Goal: Task Accomplishment & Management: Manage account settings

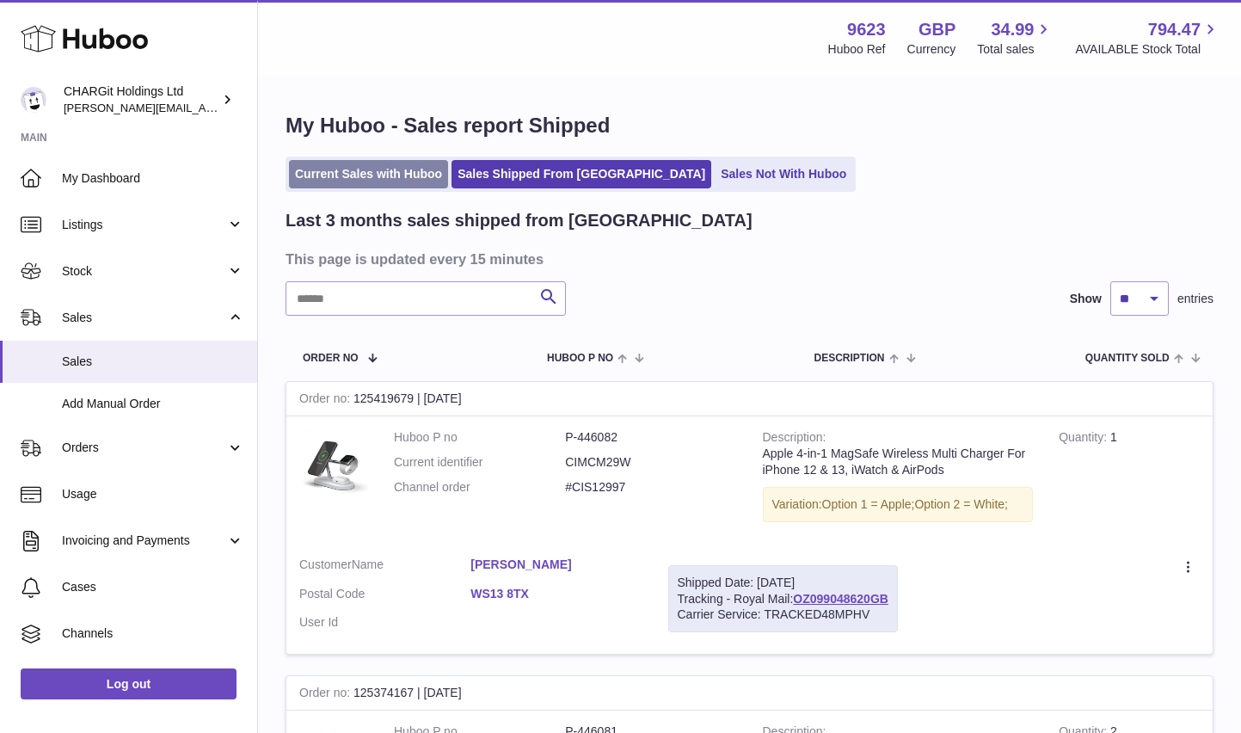
click at [362, 172] on link "Current Sales with Huboo" at bounding box center [368, 174] width 159 height 28
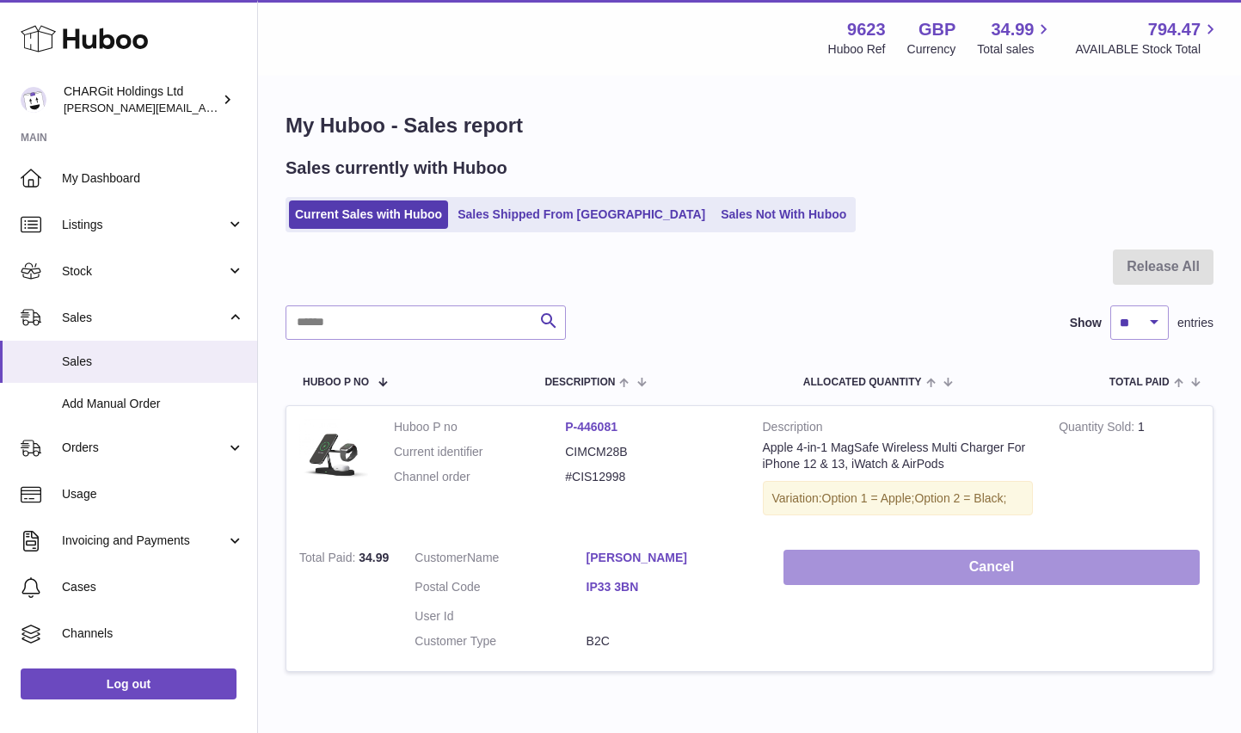
click at [992, 562] on button "Cancel" at bounding box center [991, 567] width 416 height 35
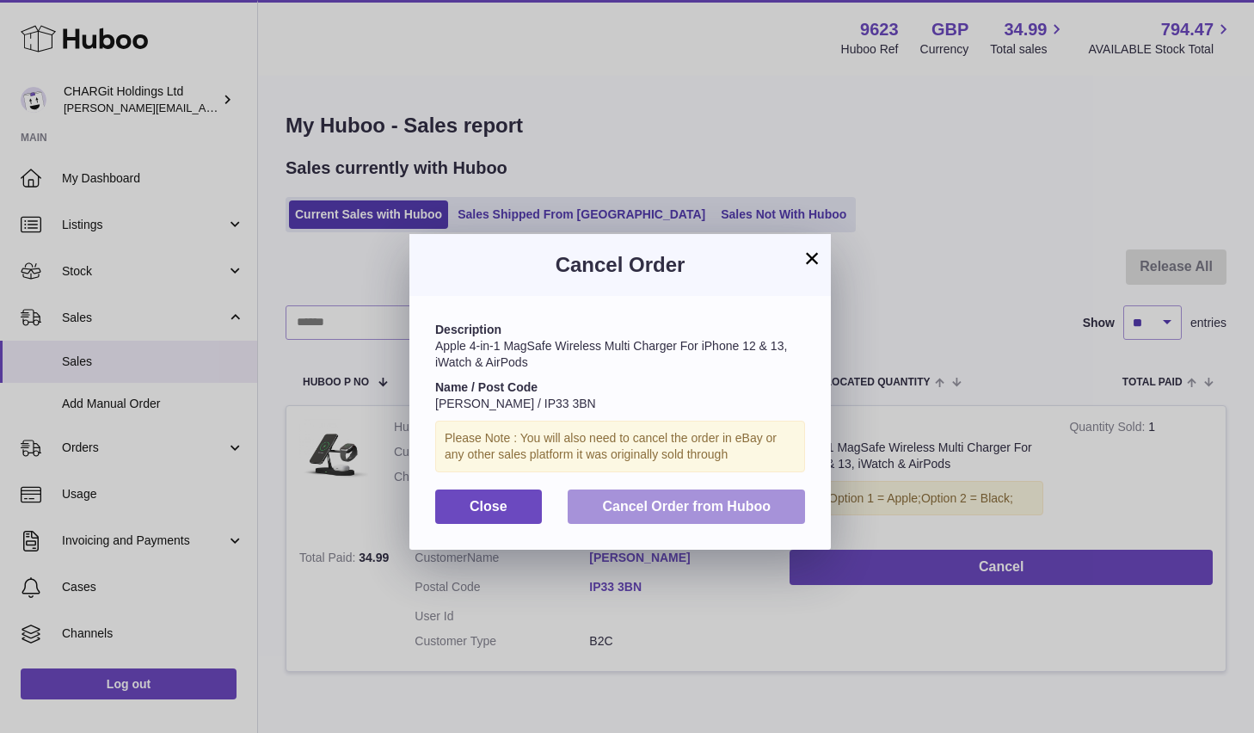
click at [716, 504] on span "Cancel Order from Huboo" at bounding box center [686, 506] width 169 height 15
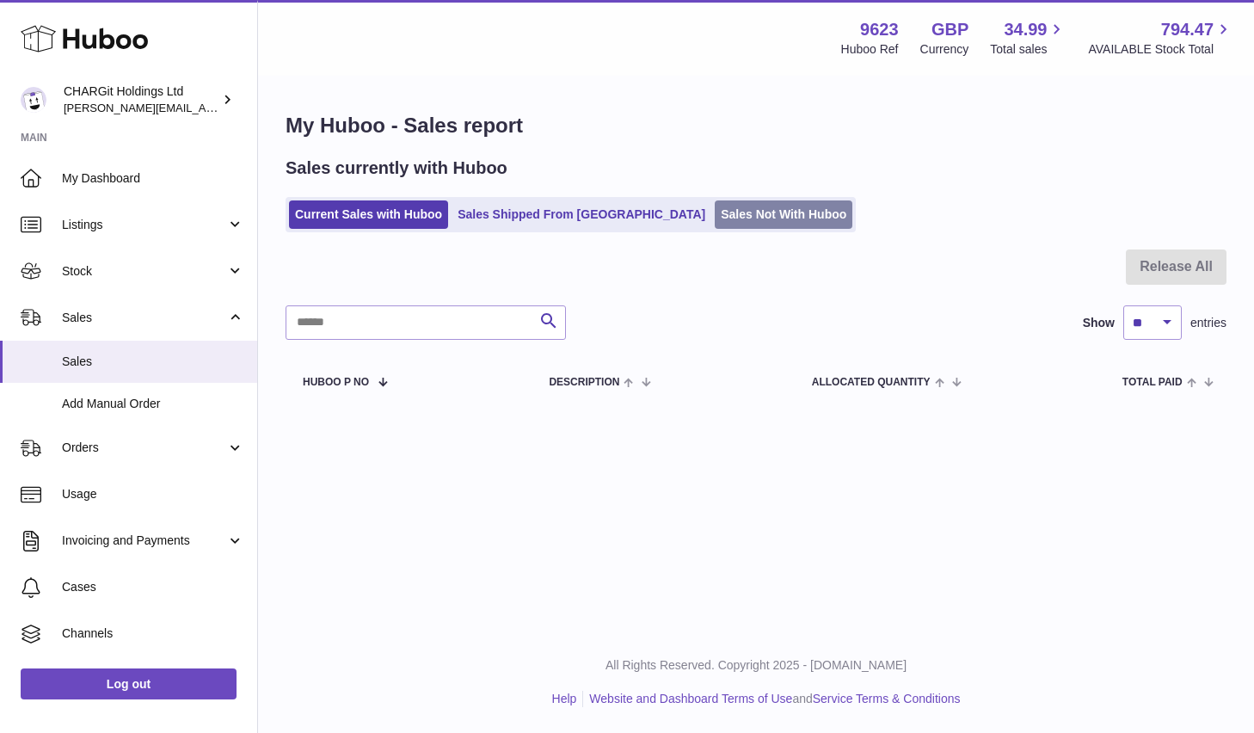
click at [715, 217] on link "Sales Not With Huboo" at bounding box center [784, 214] width 138 height 28
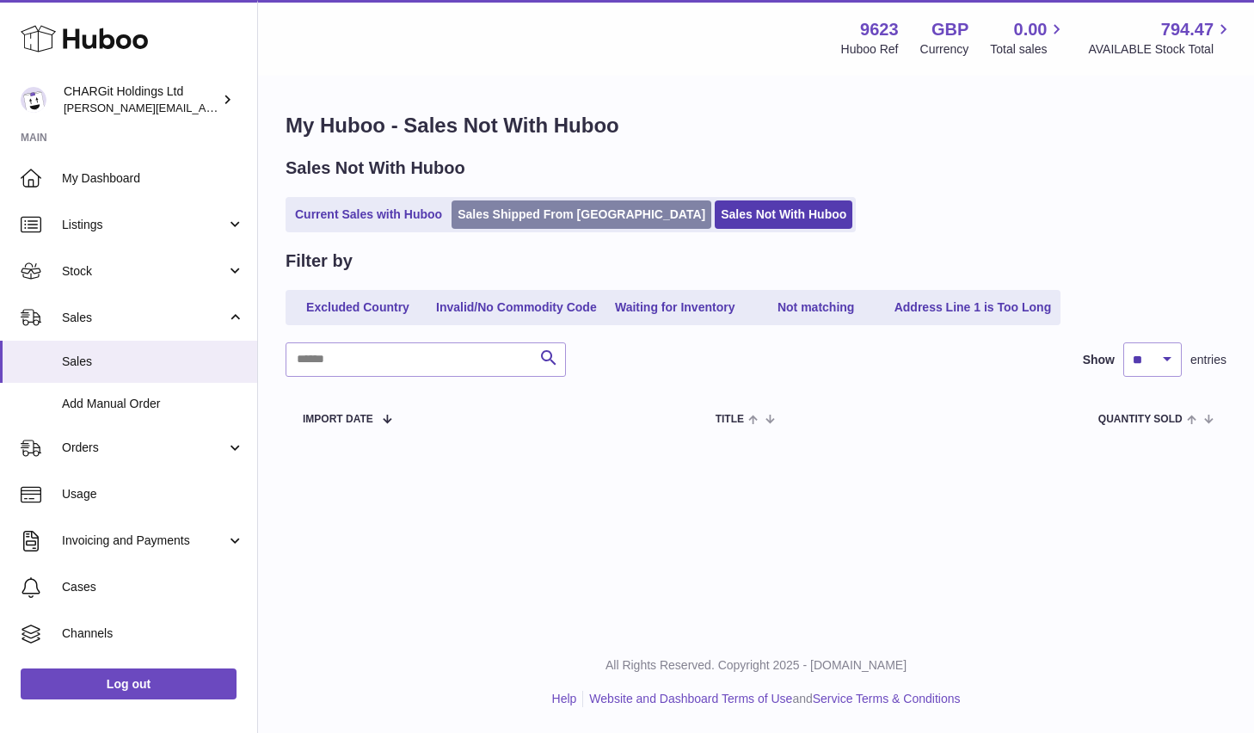
click at [543, 214] on link "Sales Shipped From [GEOGRAPHIC_DATA]" at bounding box center [581, 214] width 260 height 28
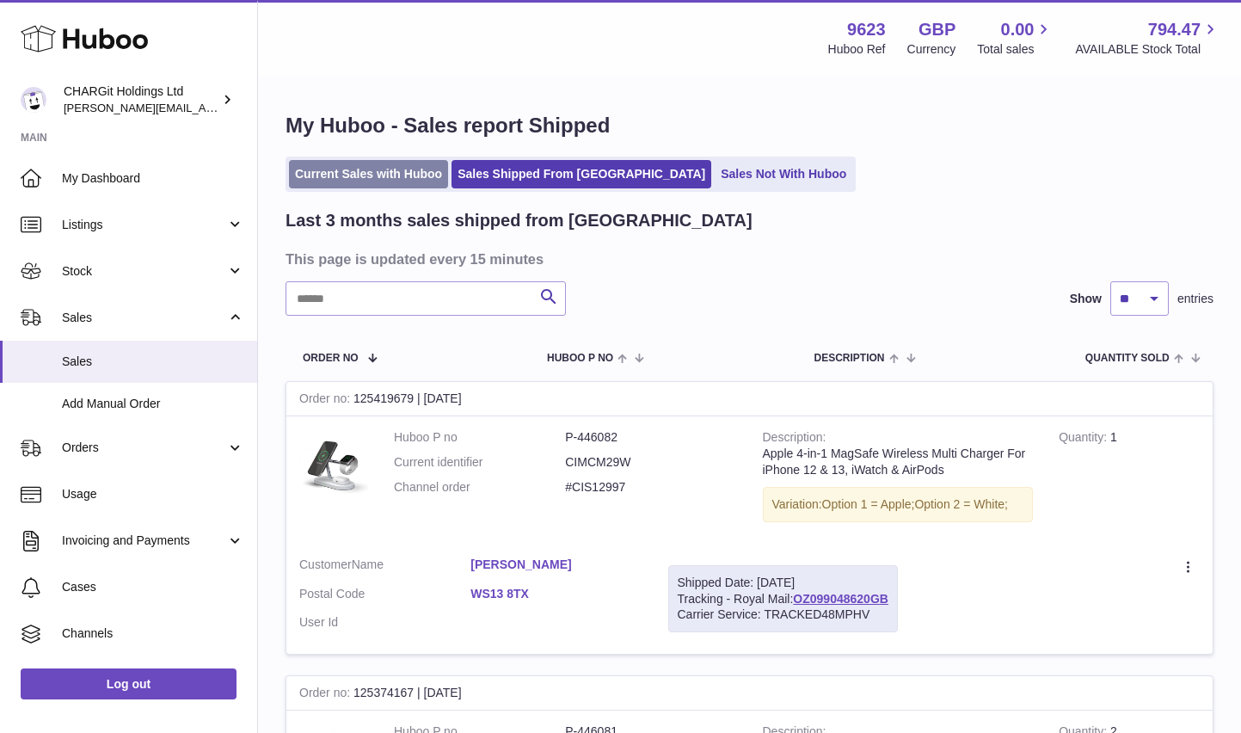
click at [382, 173] on link "Current Sales with Huboo" at bounding box center [368, 174] width 159 height 28
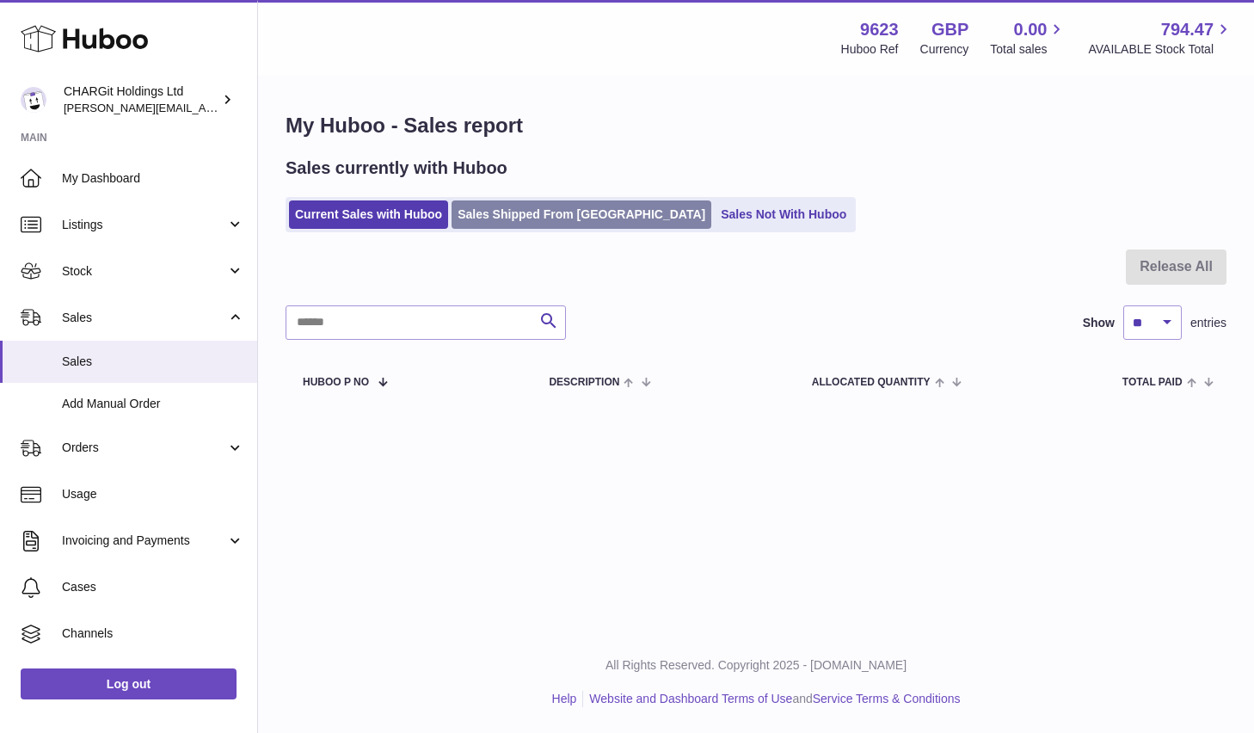
click at [514, 212] on link "Sales Shipped From [GEOGRAPHIC_DATA]" at bounding box center [581, 214] width 260 height 28
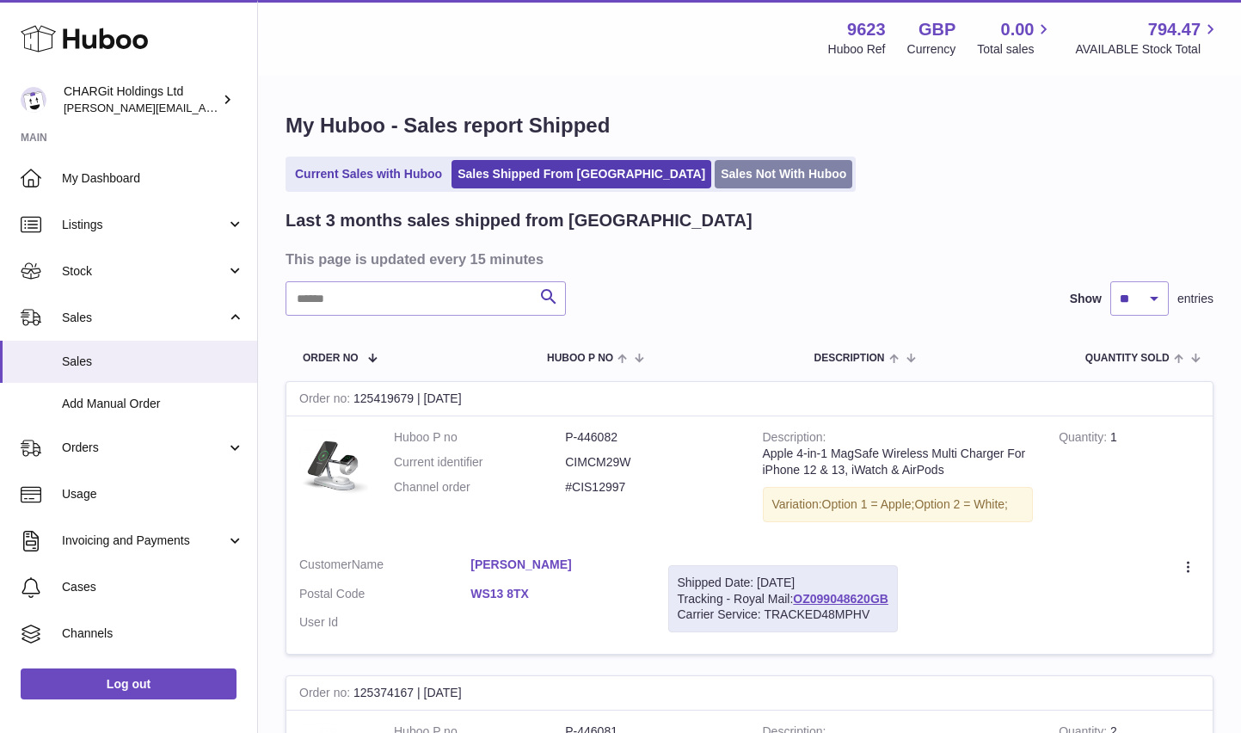
click at [715, 174] on link "Sales Not With Huboo" at bounding box center [784, 174] width 138 height 28
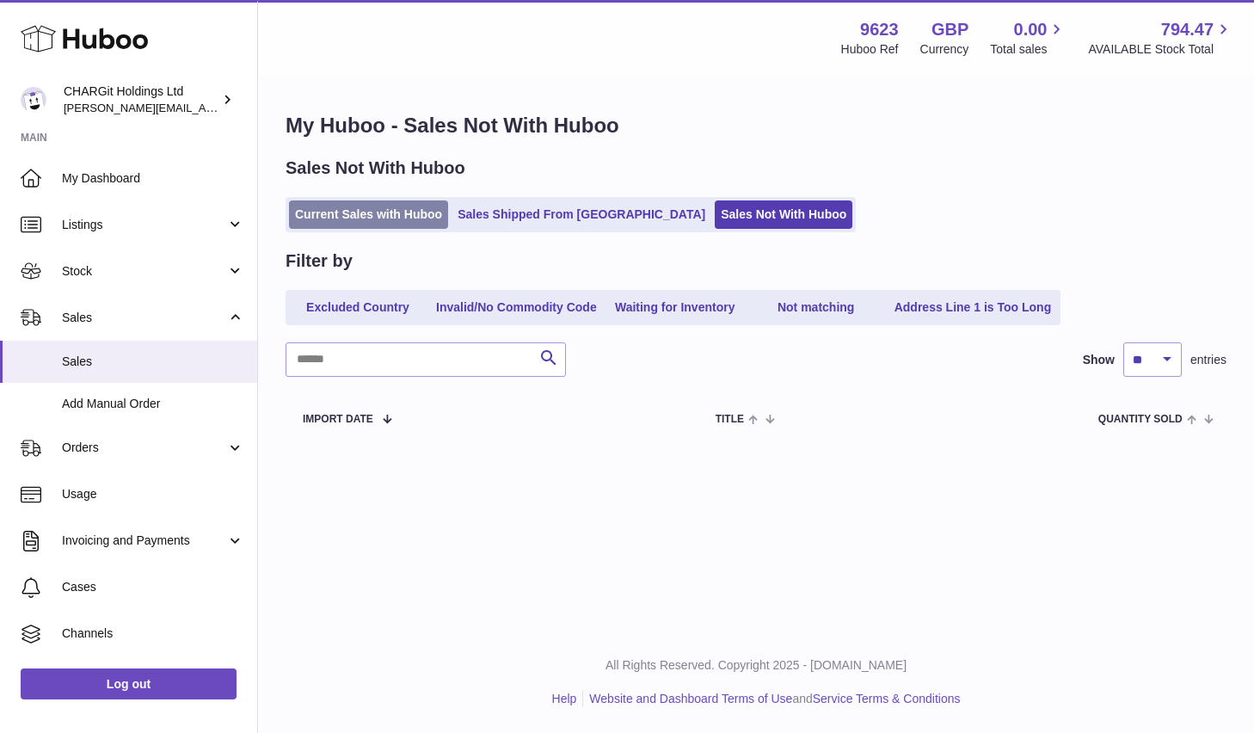
click at [373, 212] on link "Current Sales with Huboo" at bounding box center [368, 214] width 159 height 28
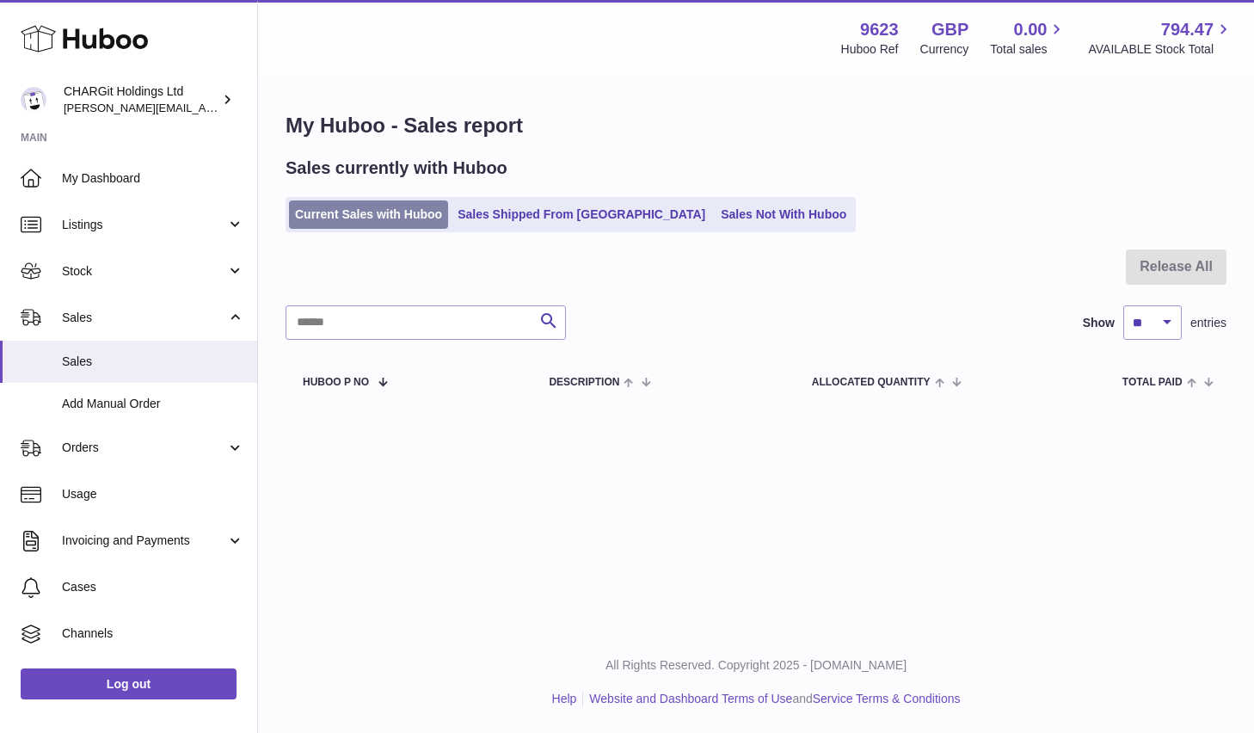
click at [402, 216] on link "Current Sales with Huboo" at bounding box center [368, 214] width 159 height 28
click at [400, 217] on link "Current Sales with Huboo" at bounding box center [368, 214] width 159 height 28
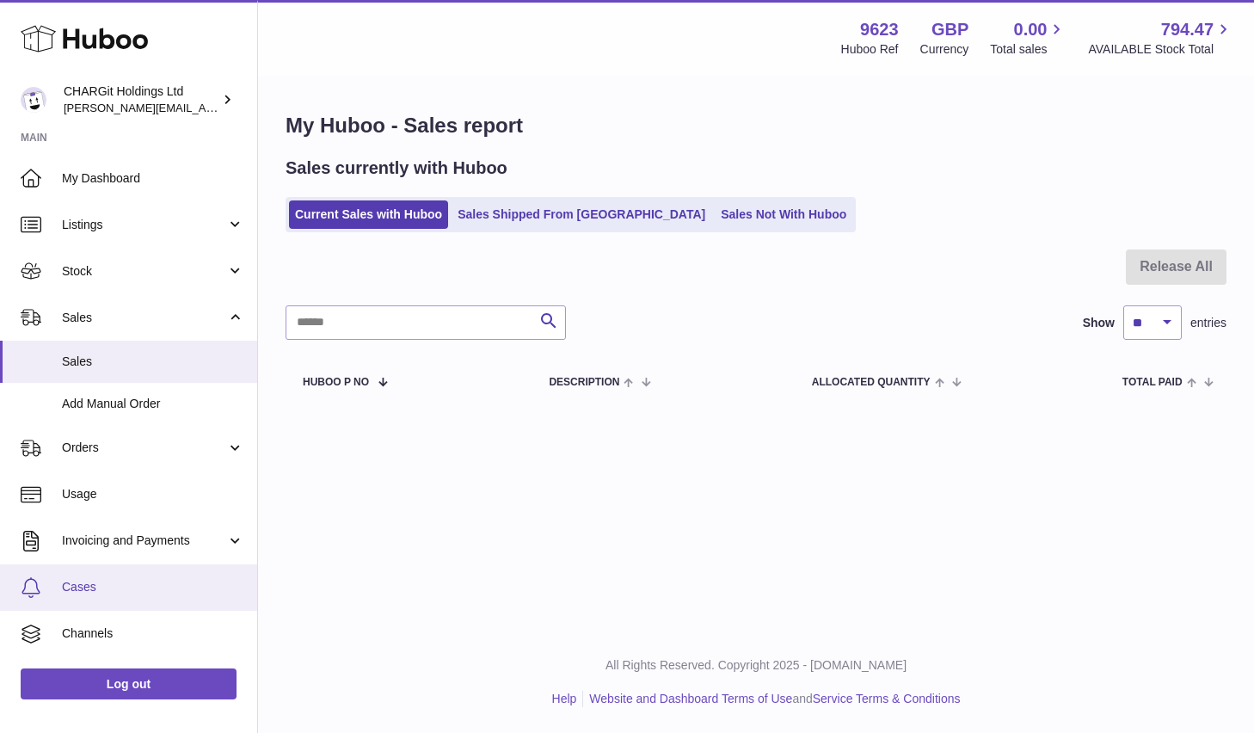
click at [77, 587] on span "Cases" at bounding box center [153, 587] width 182 height 16
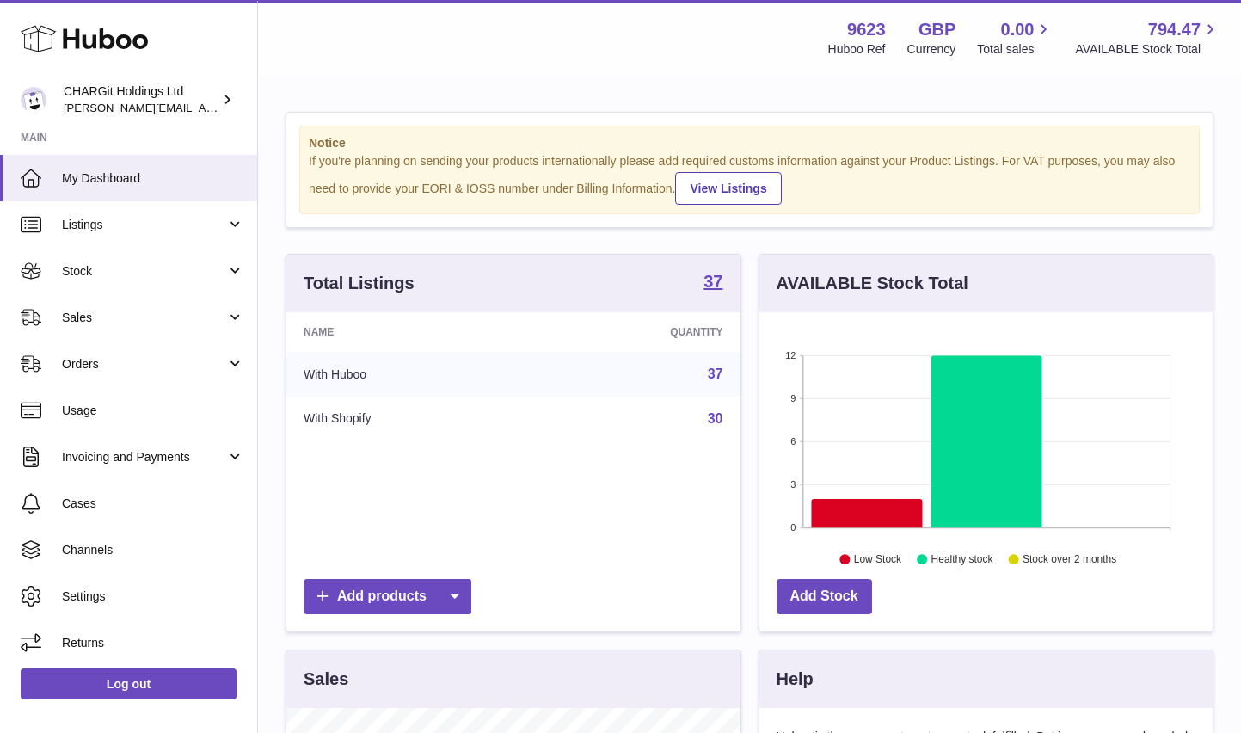
scroll to position [268, 453]
click at [79, 319] on span "Sales" at bounding box center [144, 318] width 164 height 16
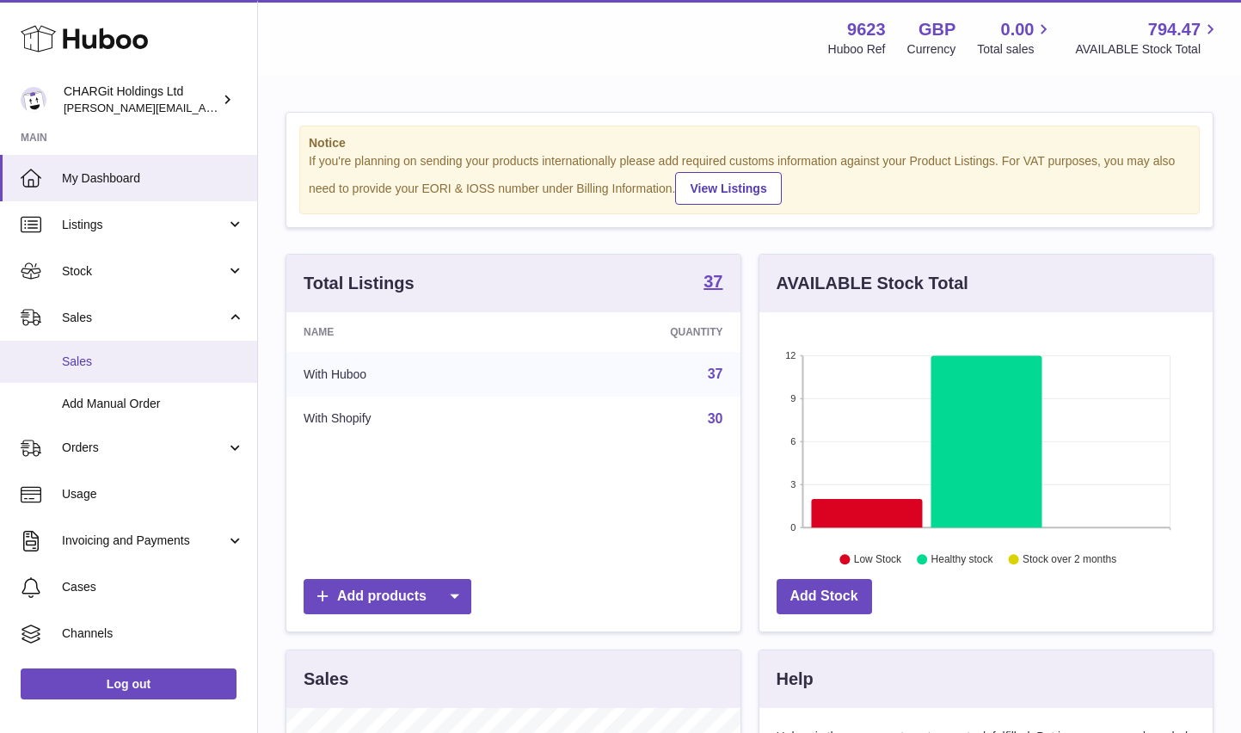
click at [76, 360] on span "Sales" at bounding box center [153, 361] width 182 height 16
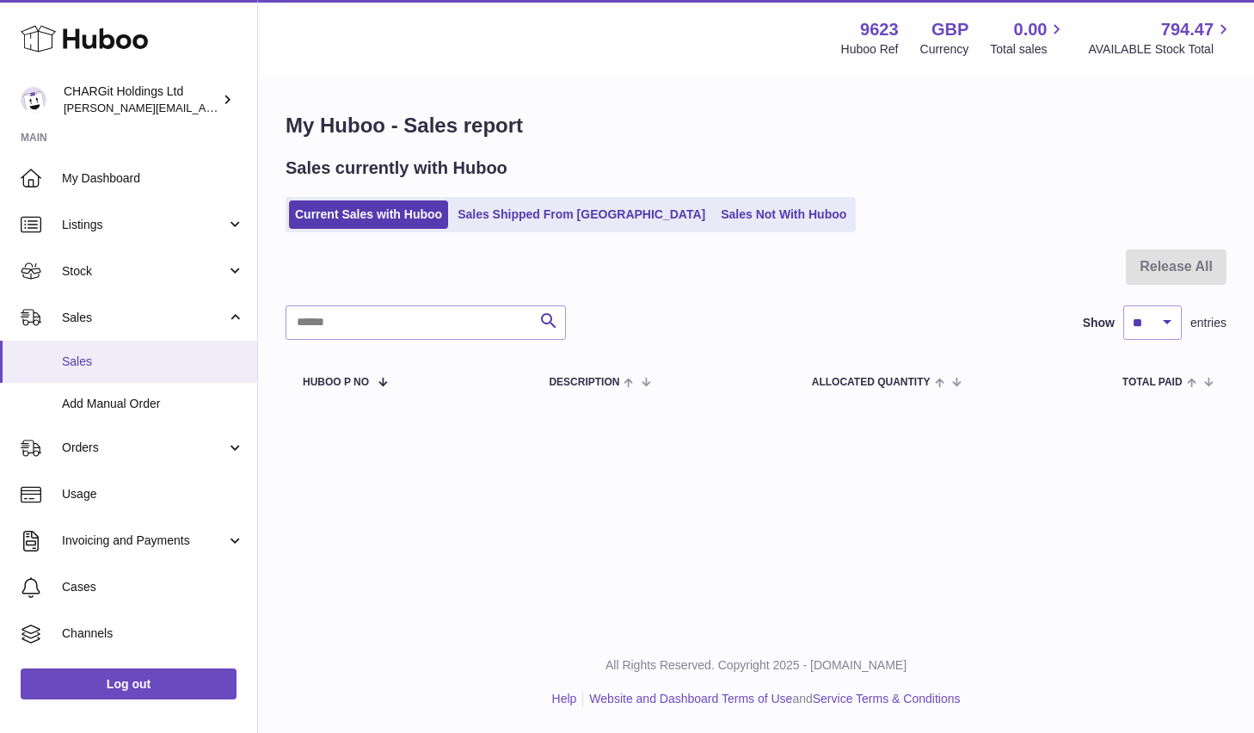
click at [115, 368] on span "Sales" at bounding box center [153, 361] width 182 height 16
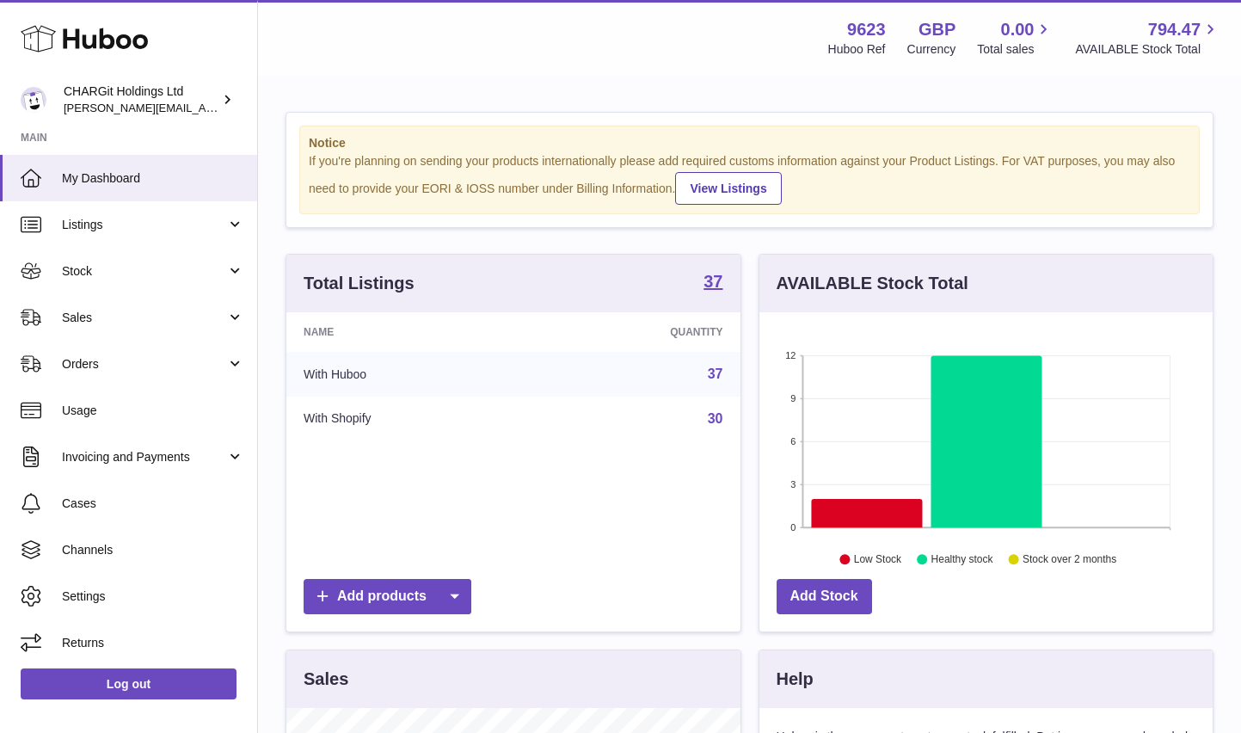
scroll to position [268, 453]
click at [72, 318] on span "Sales" at bounding box center [144, 318] width 164 height 16
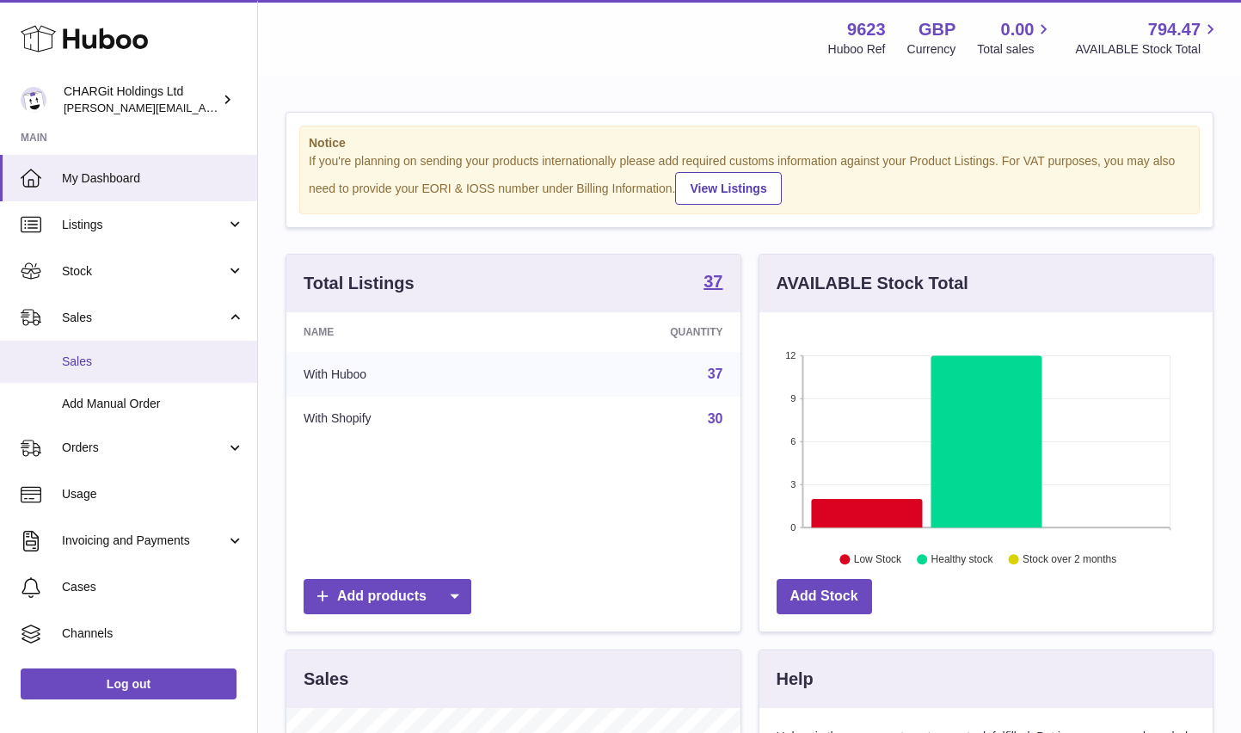
click at [75, 359] on span "Sales" at bounding box center [153, 361] width 182 height 16
